Goal: Task Accomplishment & Management: Use online tool/utility

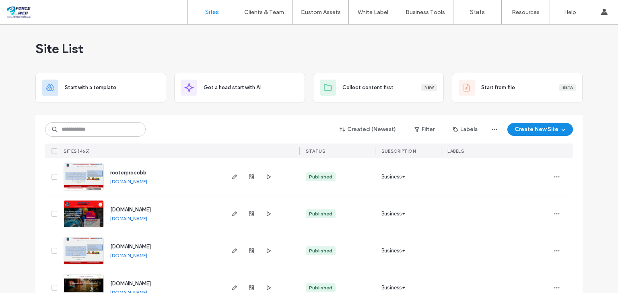
click at [448, 198] on div at bounding box center [495, 214] width 109 height 37
